Goal: Transaction & Acquisition: Purchase product/service

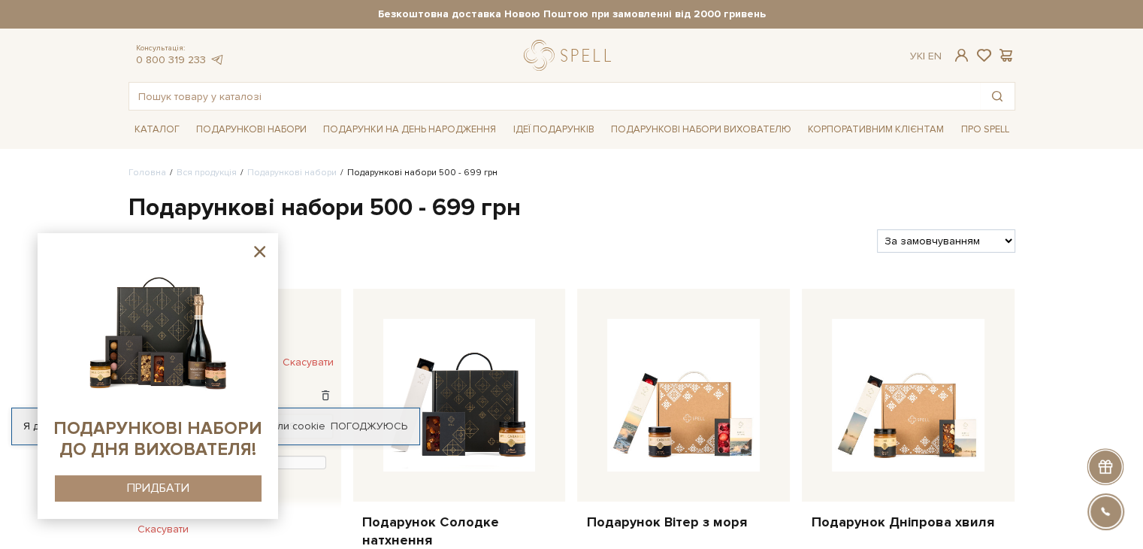
drag, startPoint x: 262, startPoint y: 253, endPoint x: 240, endPoint y: 232, distance: 30.8
click at [262, 253] on icon at bounding box center [259, 251] width 11 height 11
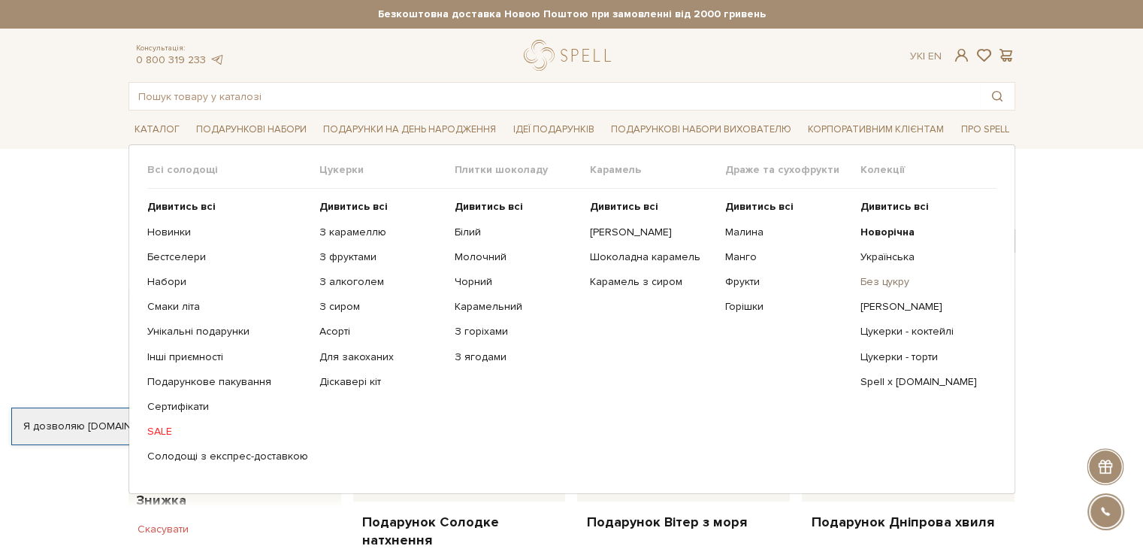
click at [890, 280] on link "Без цукру" at bounding box center [923, 282] width 124 height 14
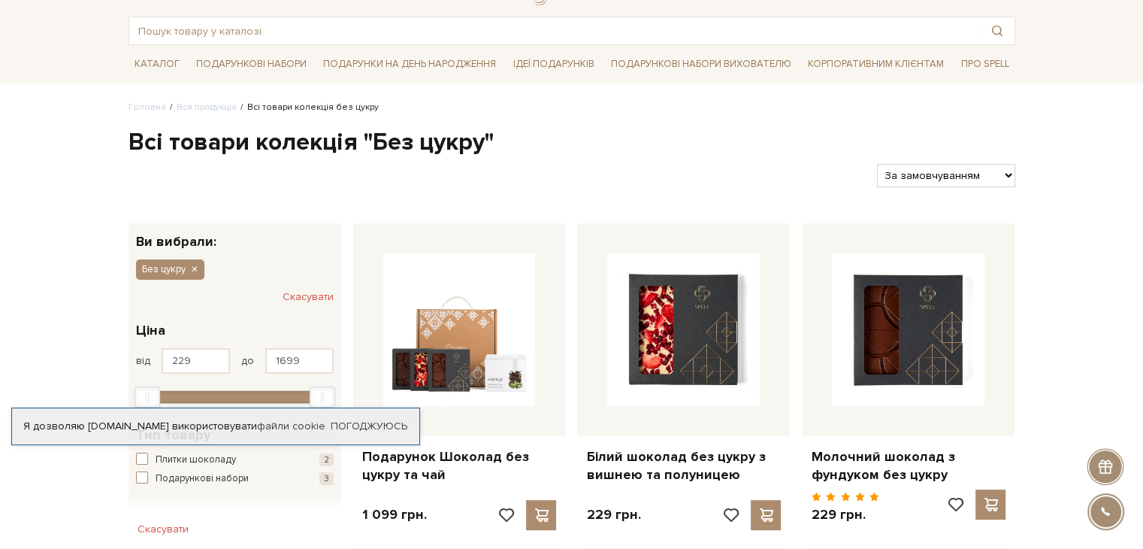
scroll to position [226, 0]
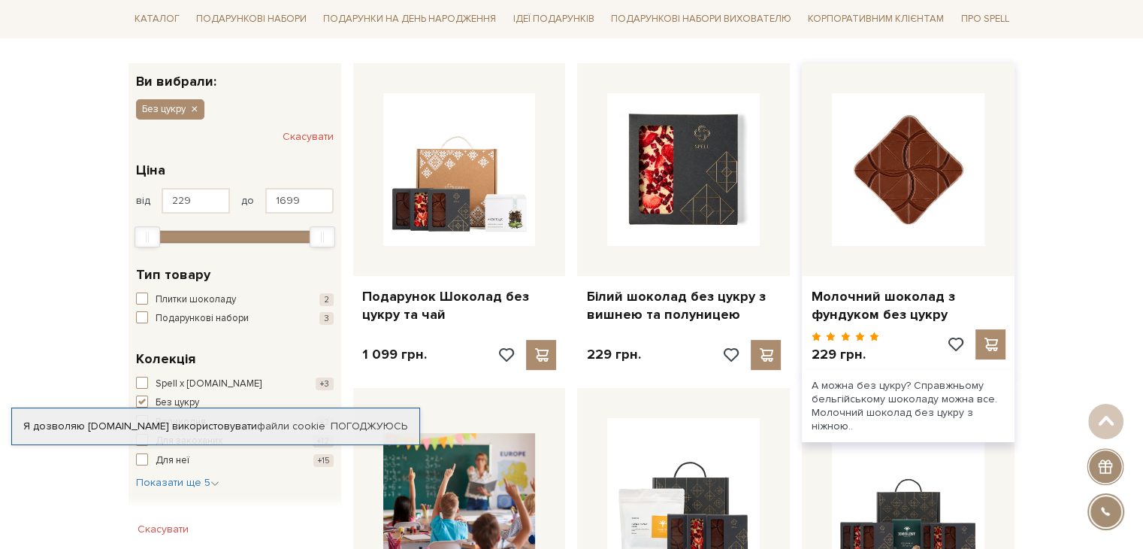
click at [913, 194] on img at bounding box center [908, 169] width 153 height 153
